Goal: Information Seeking & Learning: Learn about a topic

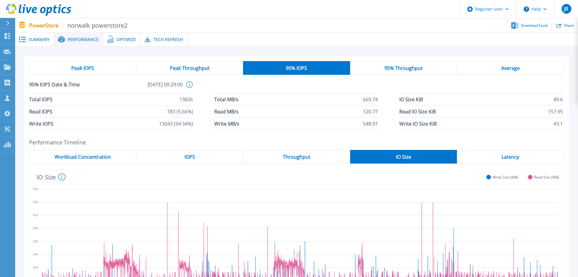
click at [513, 158] on span "Latency" at bounding box center [511, 156] width 18 height 5
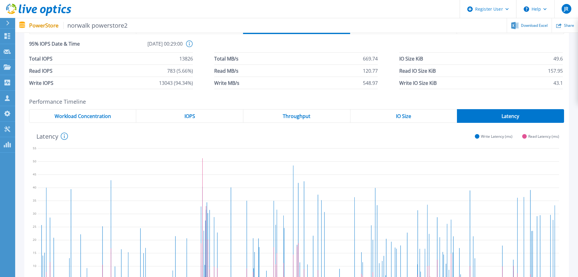
scroll to position [38, 0]
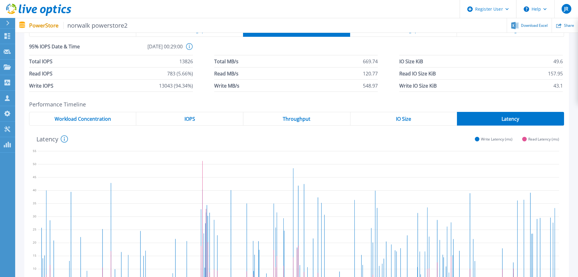
click at [206, 121] on div "IOPS" at bounding box center [189, 119] width 107 height 14
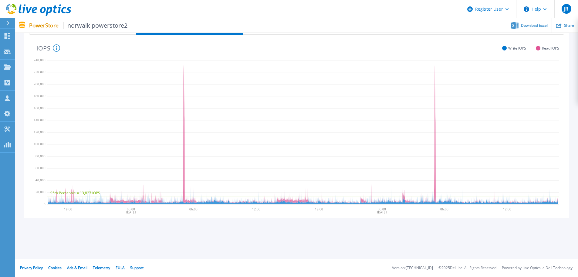
scroll to position [99, 0]
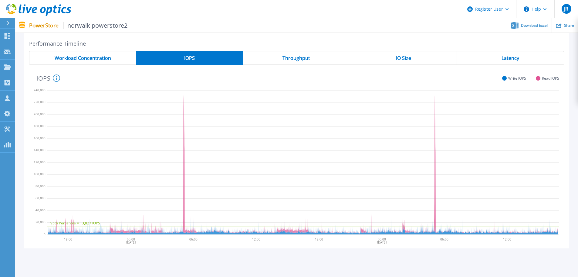
click at [432, 60] on div "IO Size" at bounding box center [403, 58] width 107 height 14
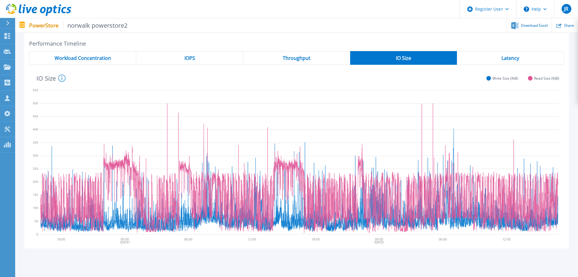
click at [509, 60] on span "Latency" at bounding box center [511, 58] width 18 height 5
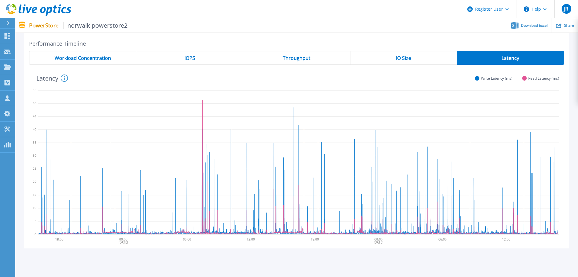
scroll to position [0, 0]
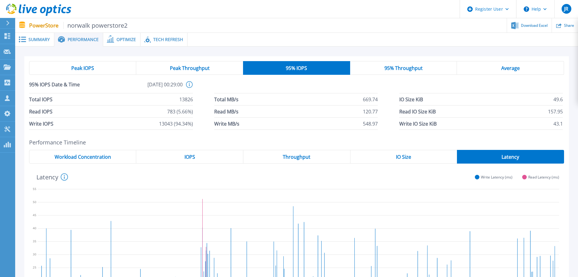
click at [33, 8] on icon at bounding box center [38, 10] width 65 height 12
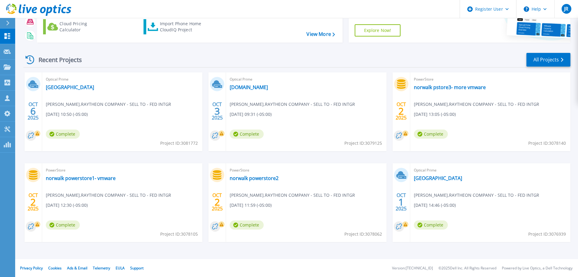
scroll to position [60, 0]
click at [81, 177] on link "norwalk powerstore1- vmware" at bounding box center [81, 178] width 70 height 6
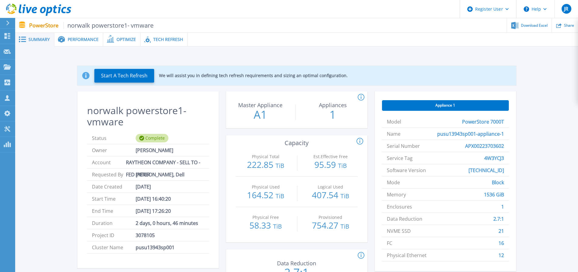
click at [77, 34] on div "Performance" at bounding box center [78, 40] width 49 height 14
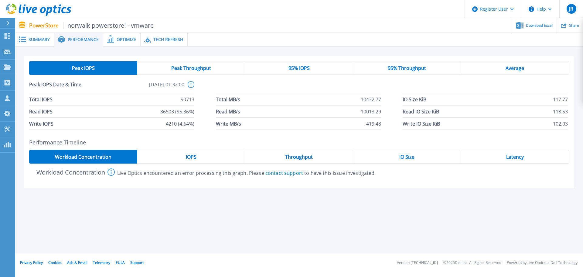
click at [214, 158] on div "IOPS" at bounding box center [191, 157] width 108 height 14
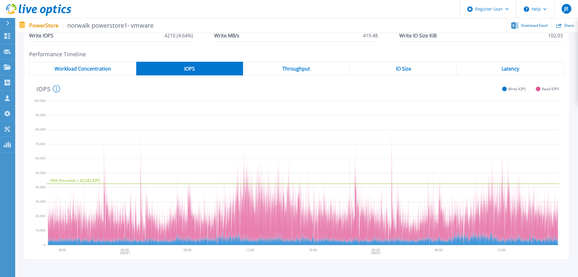
scroll to position [99, 0]
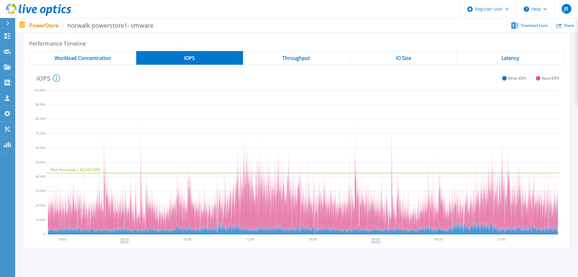
click at [419, 60] on div "IO Size" at bounding box center [403, 58] width 107 height 14
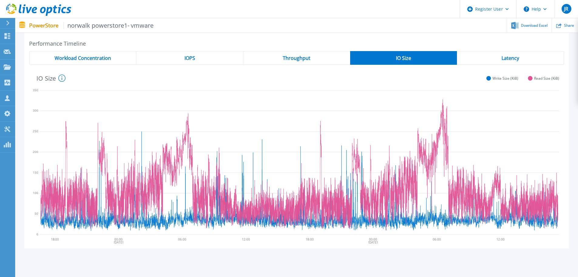
click at [417, 57] on div "IO Size" at bounding box center [403, 58] width 107 height 14
click at [503, 52] on div "Latency" at bounding box center [510, 58] width 107 height 14
